Goal: Entertainment & Leisure: Consume media (video, audio)

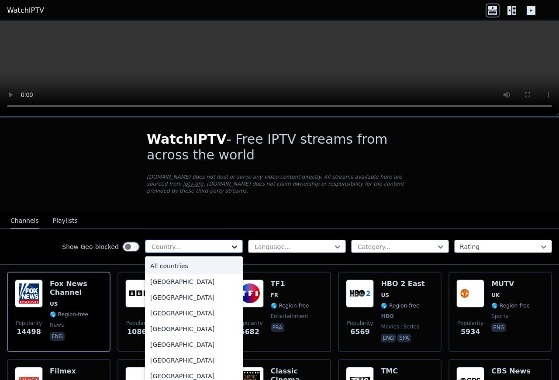
click at [233, 243] on icon at bounding box center [234, 247] width 9 height 9
click at [187, 297] on div "[GEOGRAPHIC_DATA]" at bounding box center [194, 298] width 98 height 16
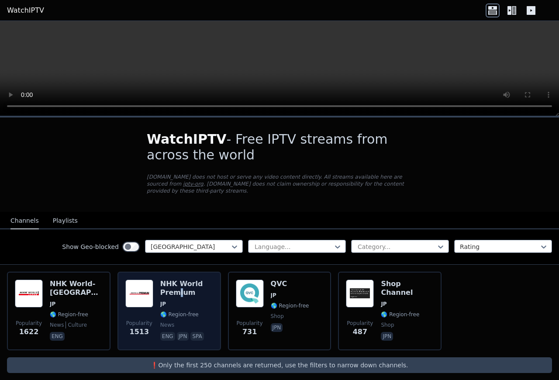
click at [179, 282] on h6 "NHK World Premium" at bounding box center [186, 288] width 53 height 17
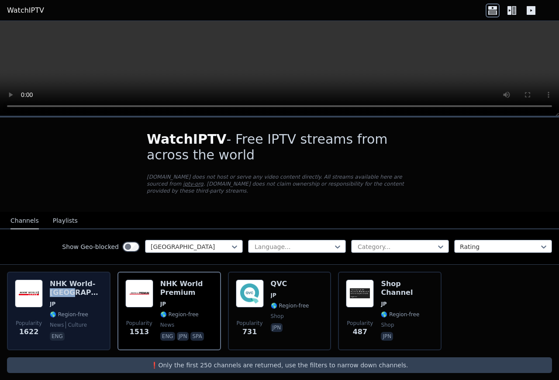
click at [88, 281] on h6 "NHK World-[GEOGRAPHIC_DATA]" at bounding box center [76, 288] width 53 height 17
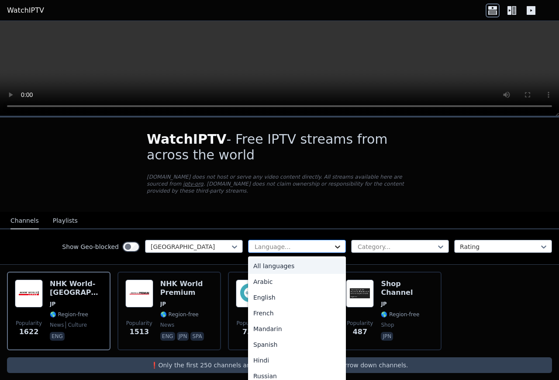
click at [337, 246] on icon at bounding box center [337, 247] width 5 height 3
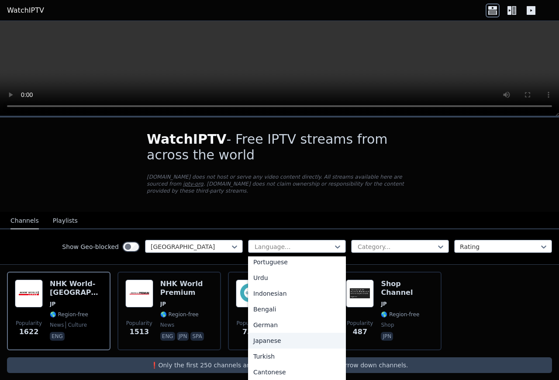
click at [282, 333] on div "Japanese" at bounding box center [297, 341] width 98 height 16
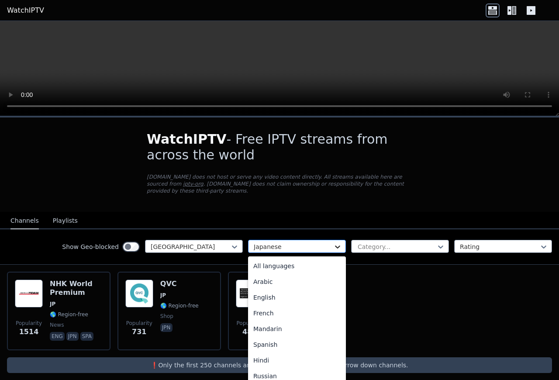
click at [337, 243] on icon at bounding box center [337, 247] width 9 height 9
click at [260, 258] on div "All languages" at bounding box center [297, 266] width 98 height 16
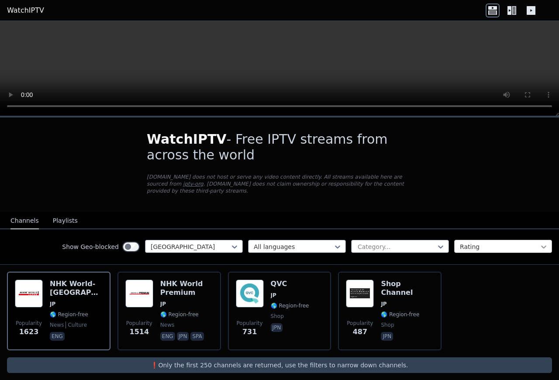
click at [544, 243] on icon at bounding box center [544, 247] width 9 height 9
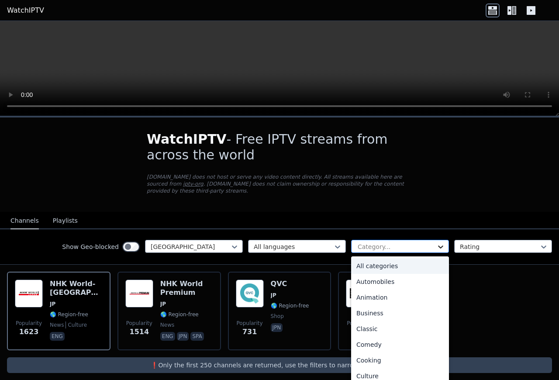
click at [445, 243] on icon at bounding box center [441, 247] width 9 height 9
click at [383, 258] on div "All categories" at bounding box center [400, 266] width 98 height 16
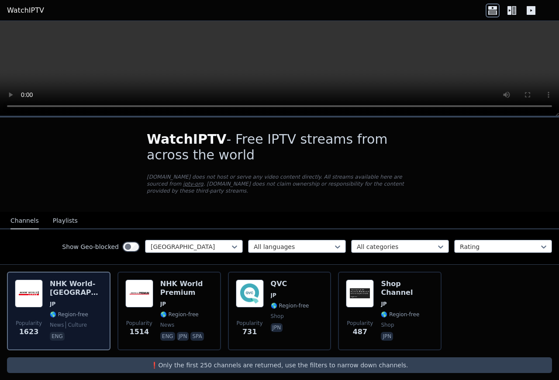
click at [51, 287] on h6 "NHK World-[GEOGRAPHIC_DATA]" at bounding box center [76, 288] width 53 height 17
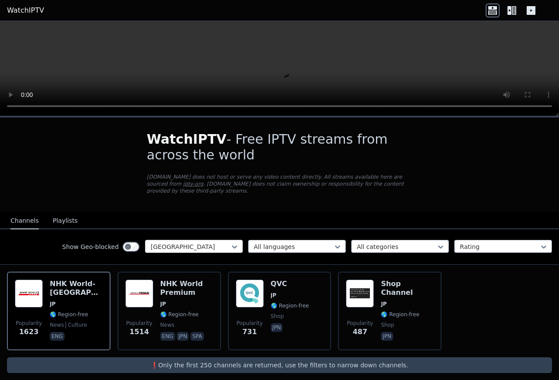
click at [145, 240] on div "Show Geo-blocked [GEOGRAPHIC_DATA]" at bounding box center [152, 247] width 181 height 14
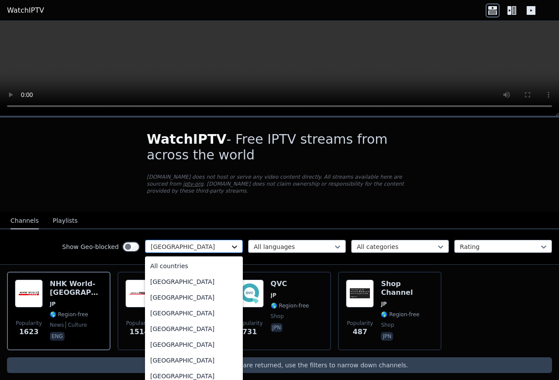
click at [234, 243] on icon at bounding box center [234, 247] width 9 height 9
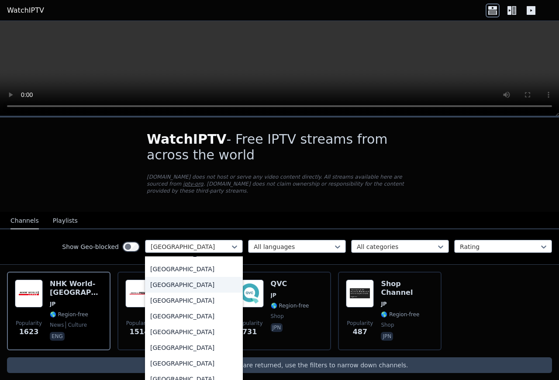
scroll to position [3047, 0]
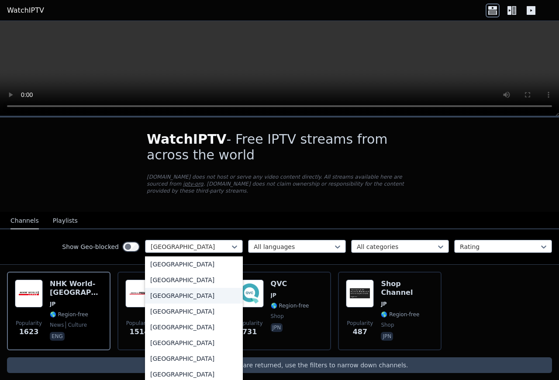
click at [177, 288] on div "[GEOGRAPHIC_DATA]" at bounding box center [194, 296] width 98 height 16
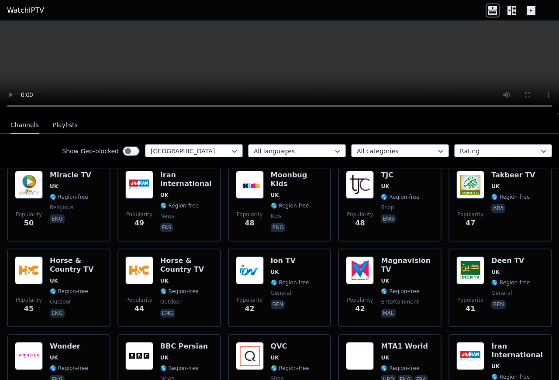
scroll to position [739, 0]
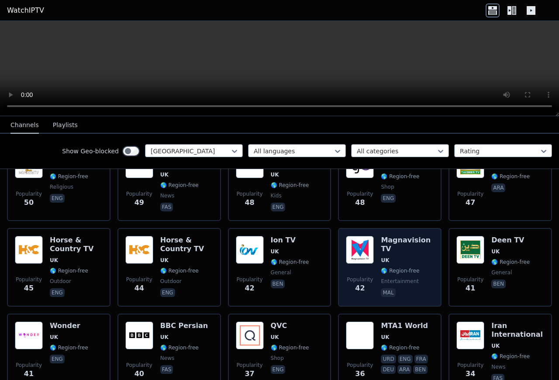
click at [354, 243] on img at bounding box center [360, 250] width 28 height 28
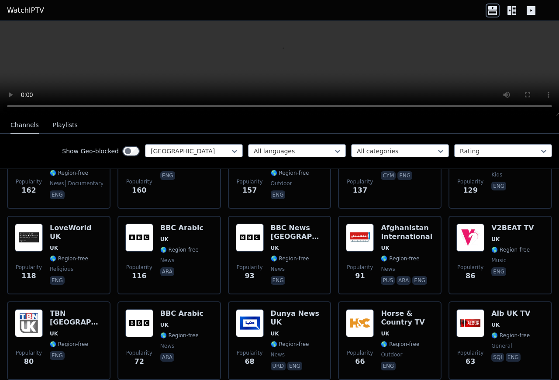
scroll to position [362, 0]
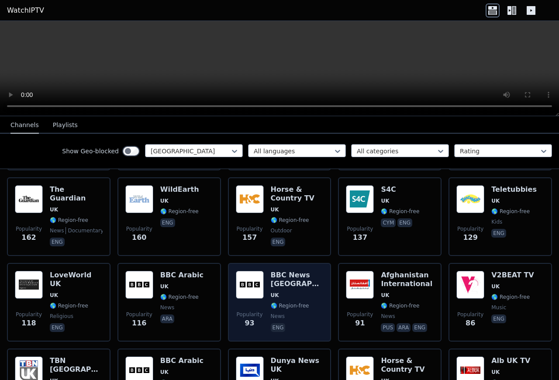
click at [249, 280] on img at bounding box center [250, 285] width 28 height 28
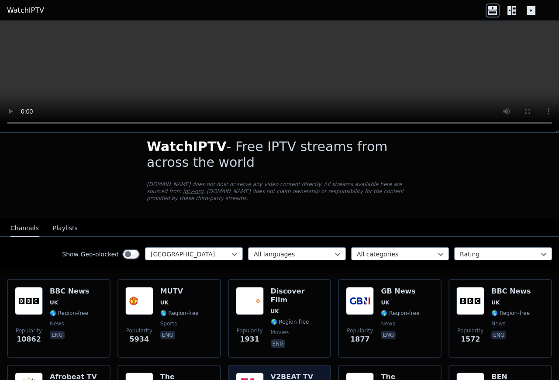
scroll to position [0, 0]
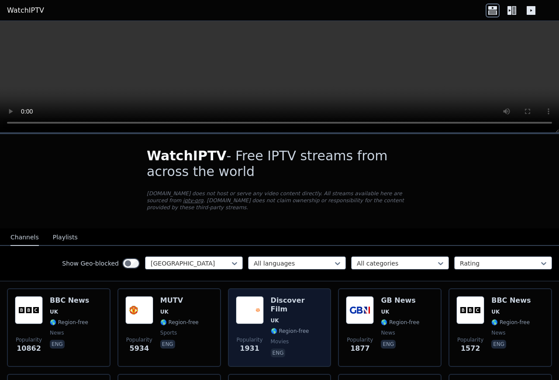
click at [251, 309] on img at bounding box center [250, 310] width 28 height 28
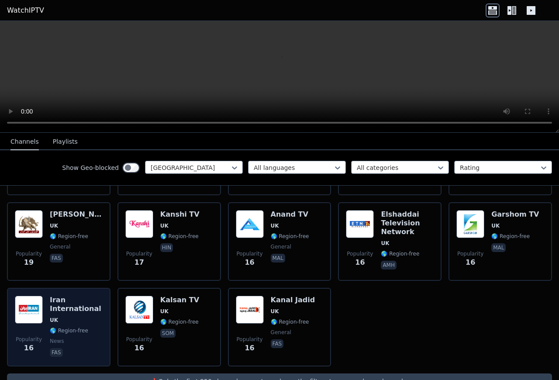
scroll to position [1227, 0]
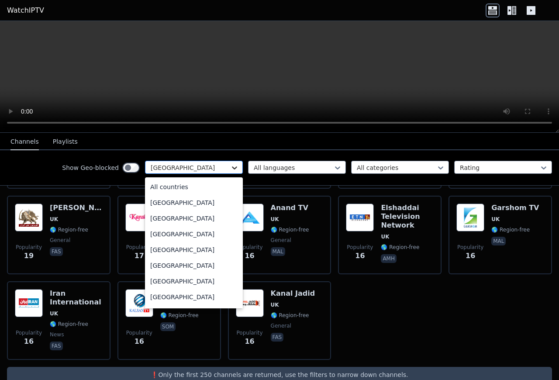
click at [237, 165] on icon at bounding box center [234, 167] width 9 height 9
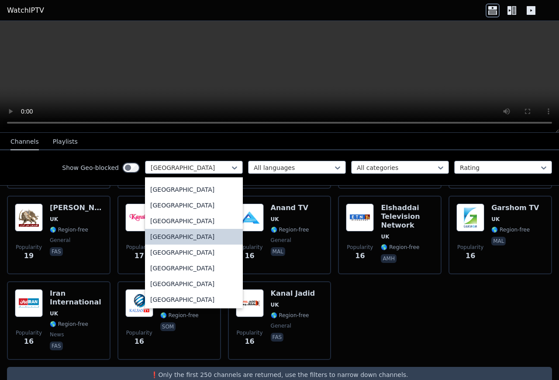
scroll to position [3063, 0]
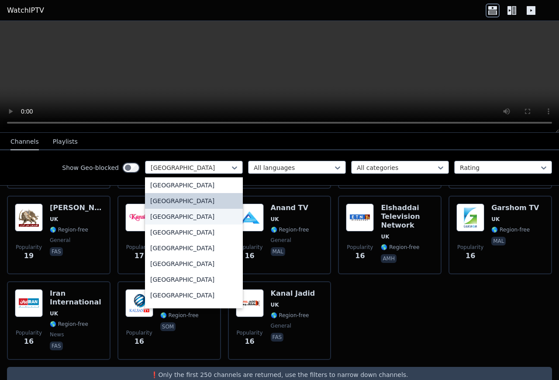
click at [186, 215] on div "[GEOGRAPHIC_DATA]" at bounding box center [194, 217] width 98 height 16
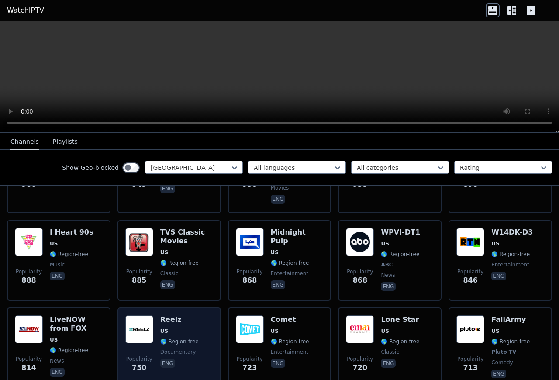
scroll to position [661, 0]
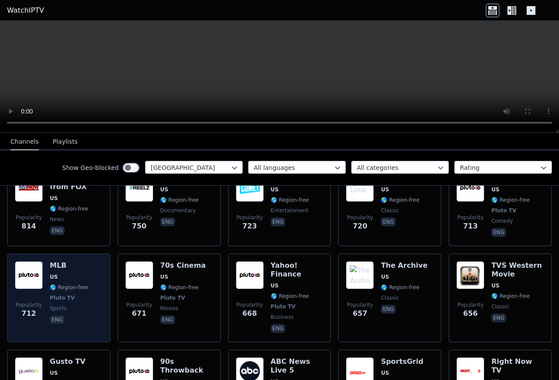
click at [21, 261] on img at bounding box center [29, 275] width 28 height 28
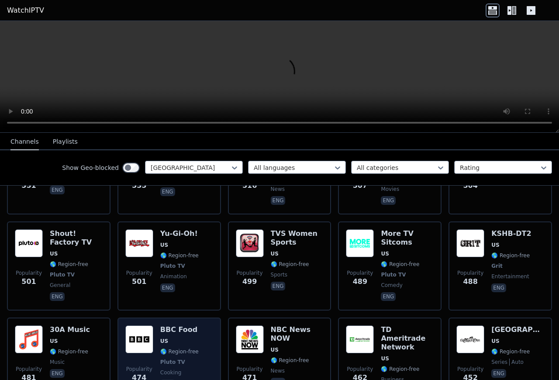
scroll to position [1086, 0]
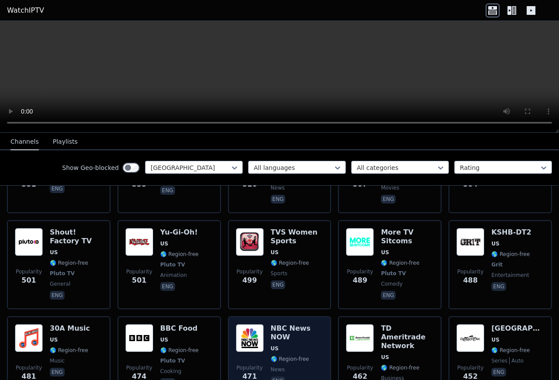
click at [257, 329] on div "Popularity 471" at bounding box center [250, 360] width 28 height 72
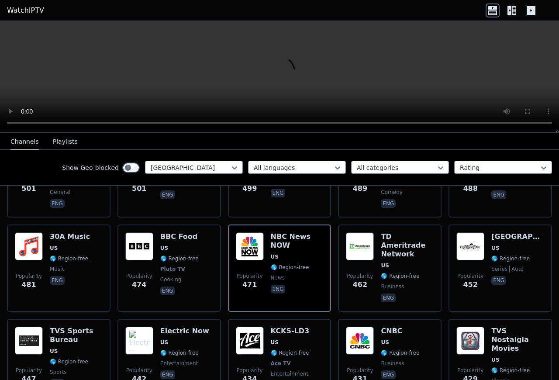
scroll to position [1180, 0]
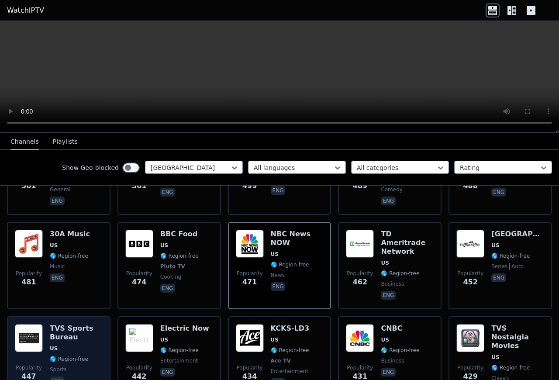
click at [30, 324] on div "Popularity 447" at bounding box center [29, 360] width 28 height 72
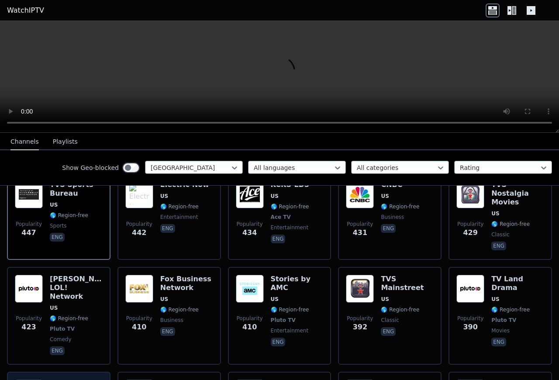
scroll to position [1369, 0]
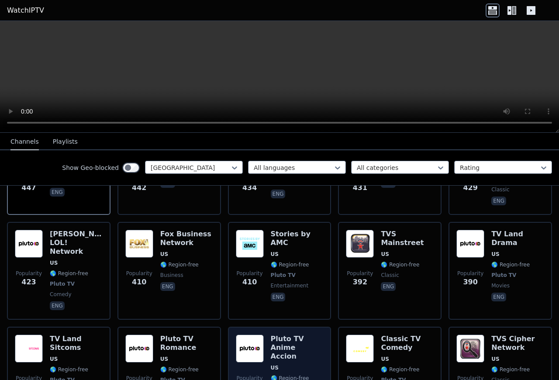
click at [279, 335] on h6 "Pluto TV Anime Accion" at bounding box center [297, 348] width 53 height 26
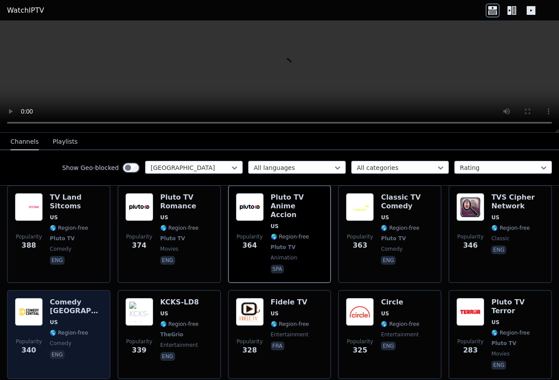
scroll to position [1605, 0]
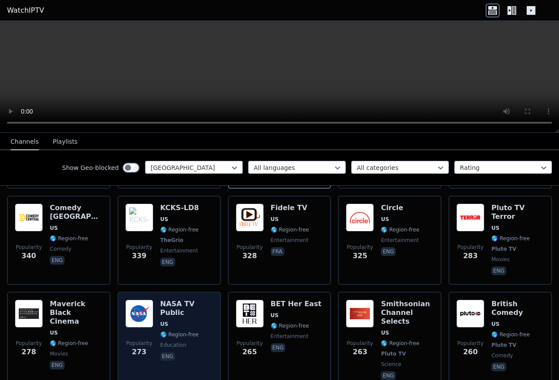
click at [143, 300] on div "Popularity 273" at bounding box center [139, 341] width 28 height 82
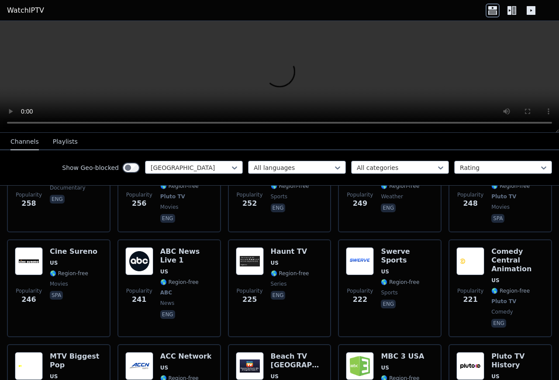
scroll to position [1841, 0]
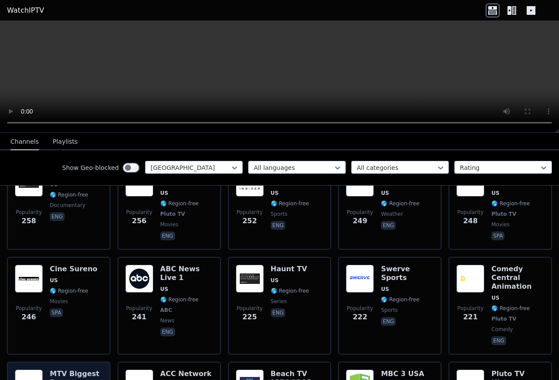
click at [55, 370] on h6 "MTV Biggest Pop" at bounding box center [76, 378] width 53 height 17
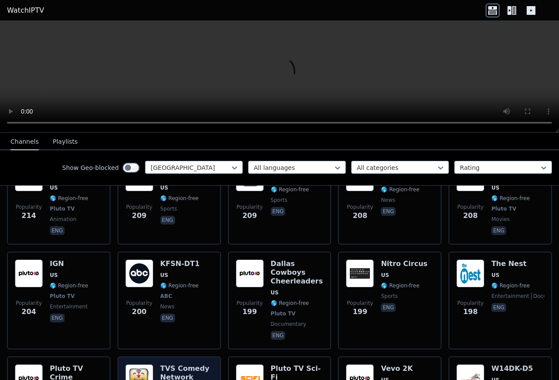
scroll to position [2218, 0]
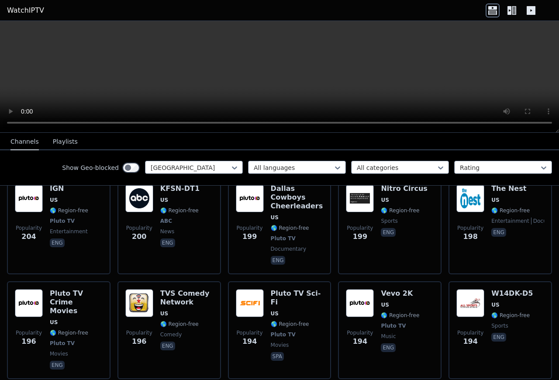
click at [527, 139] on nav "Channels Playlists" at bounding box center [279, 141] width 559 height 17
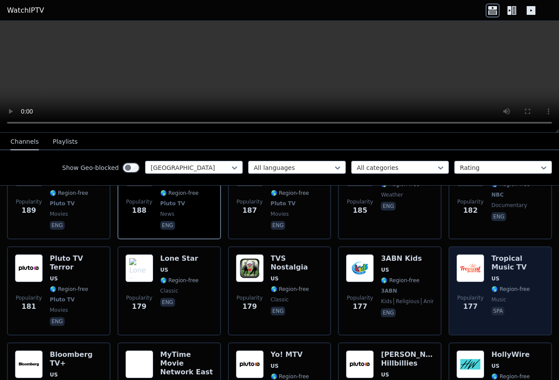
scroll to position [2549, 0]
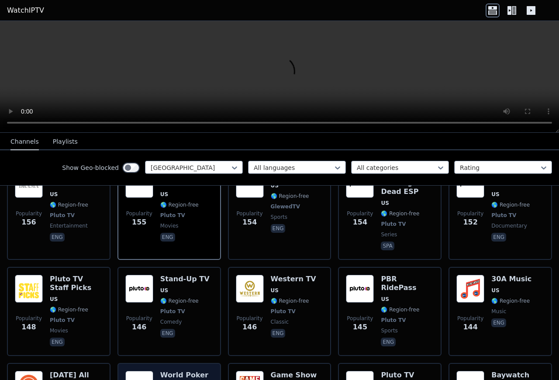
scroll to position [2879, 0]
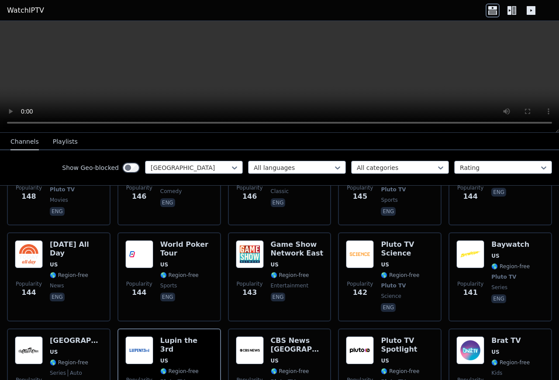
scroll to position [2973, 0]
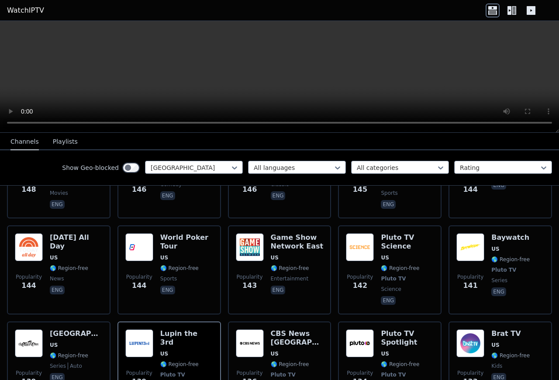
drag, startPoint x: 41, startPoint y: 318, endPoint x: 50, endPoint y: 310, distance: 11.8
